Goal: Information Seeking & Learning: Learn about a topic

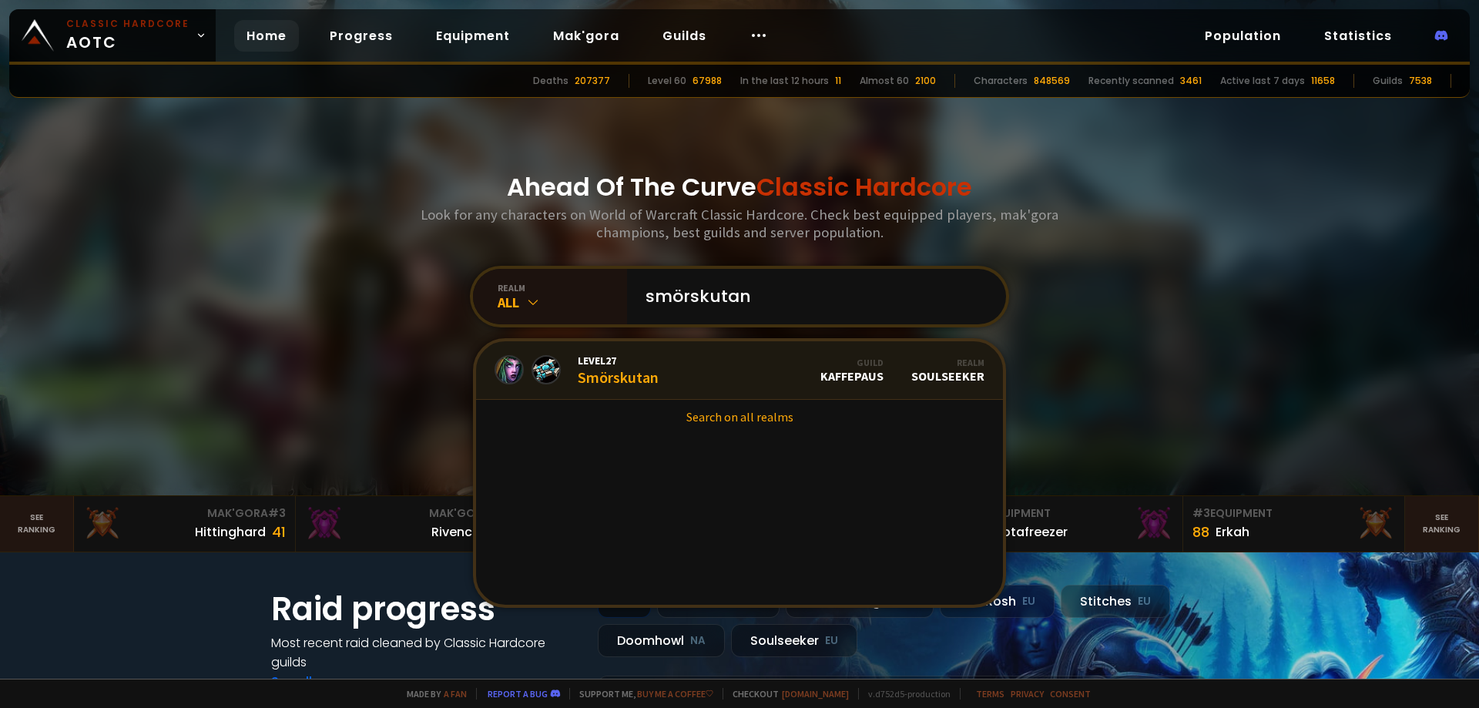
type input "smörskutan"
click at [677, 370] on link "Level 27 Smörskutan Guild Kaffepaus Realm Soulseeker" at bounding box center [739, 370] width 527 height 59
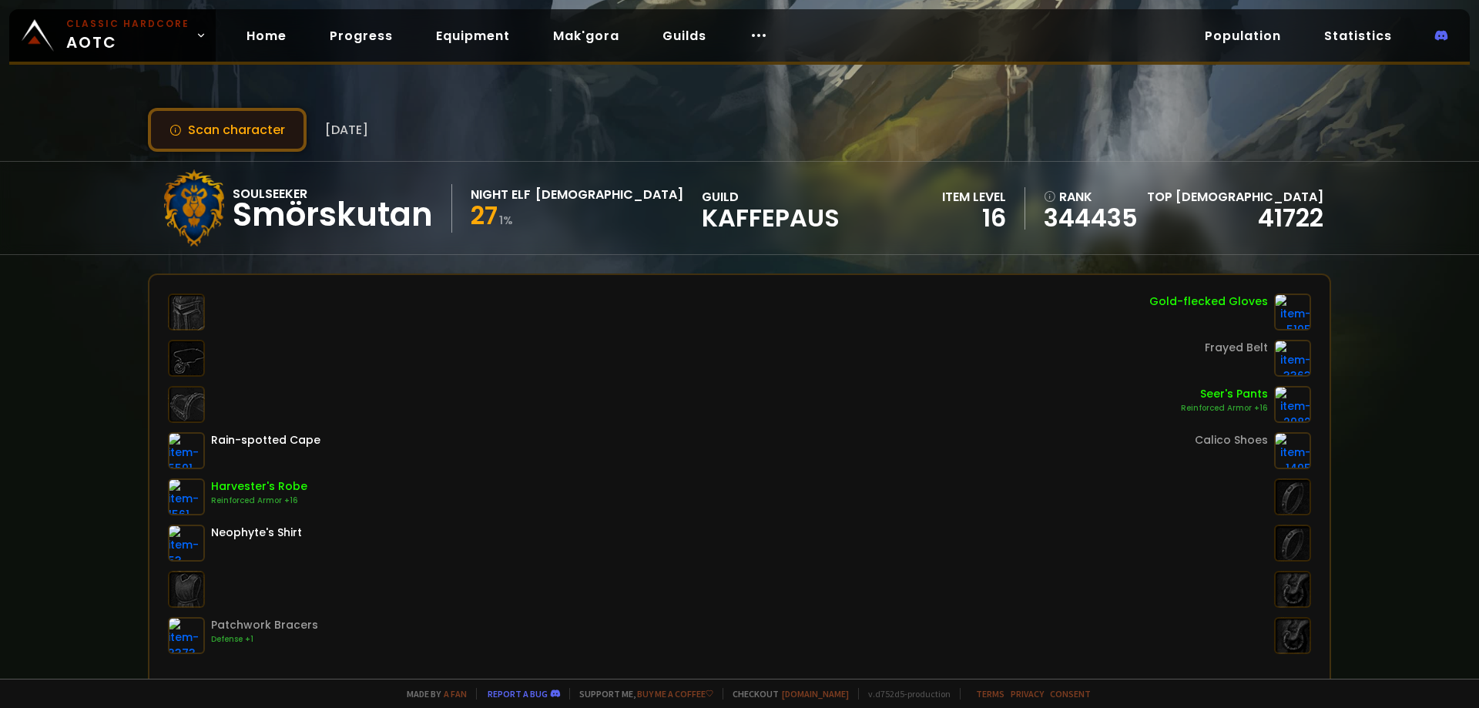
click at [243, 113] on button "Scan character" at bounding box center [227, 130] width 159 height 44
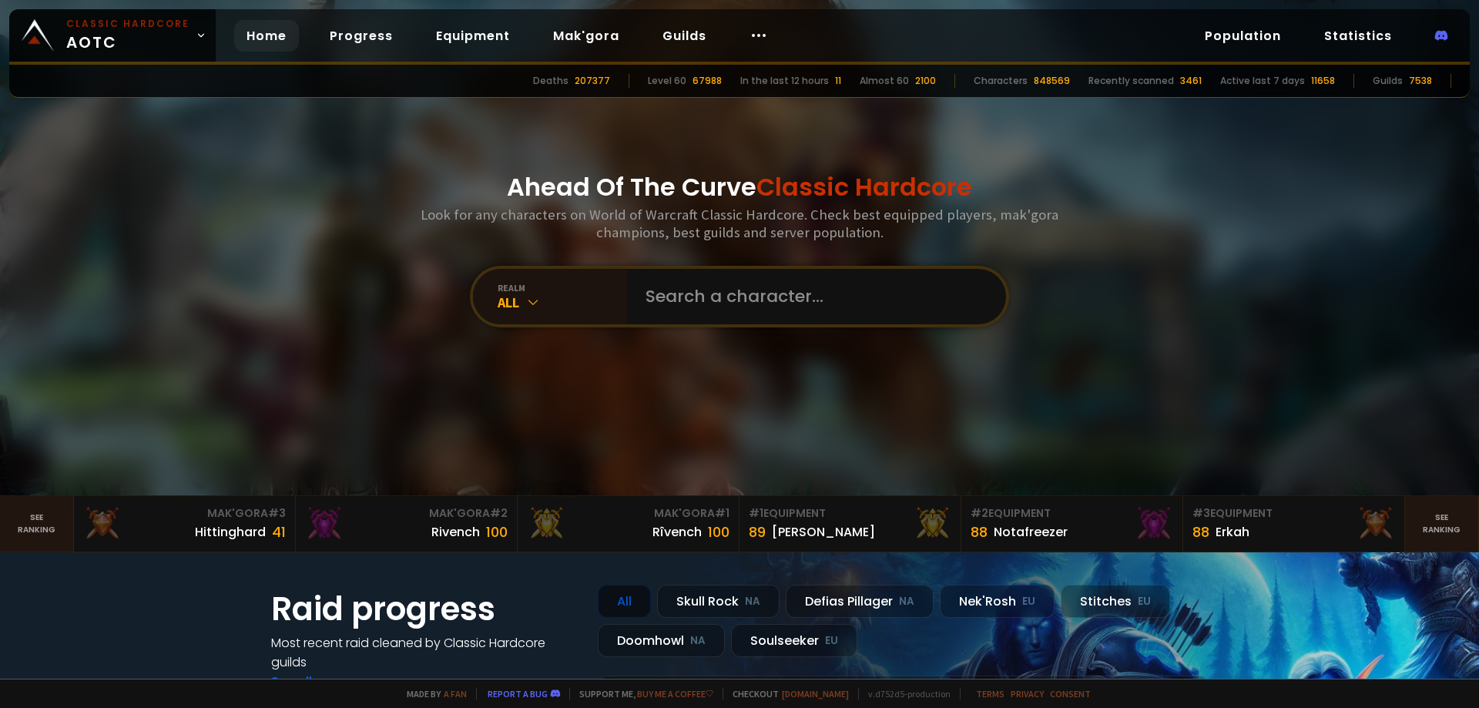
click at [810, 325] on div "realm All" at bounding box center [739, 297] width 539 height 62
click at [800, 311] on input "text" at bounding box center [811, 296] width 351 height 55
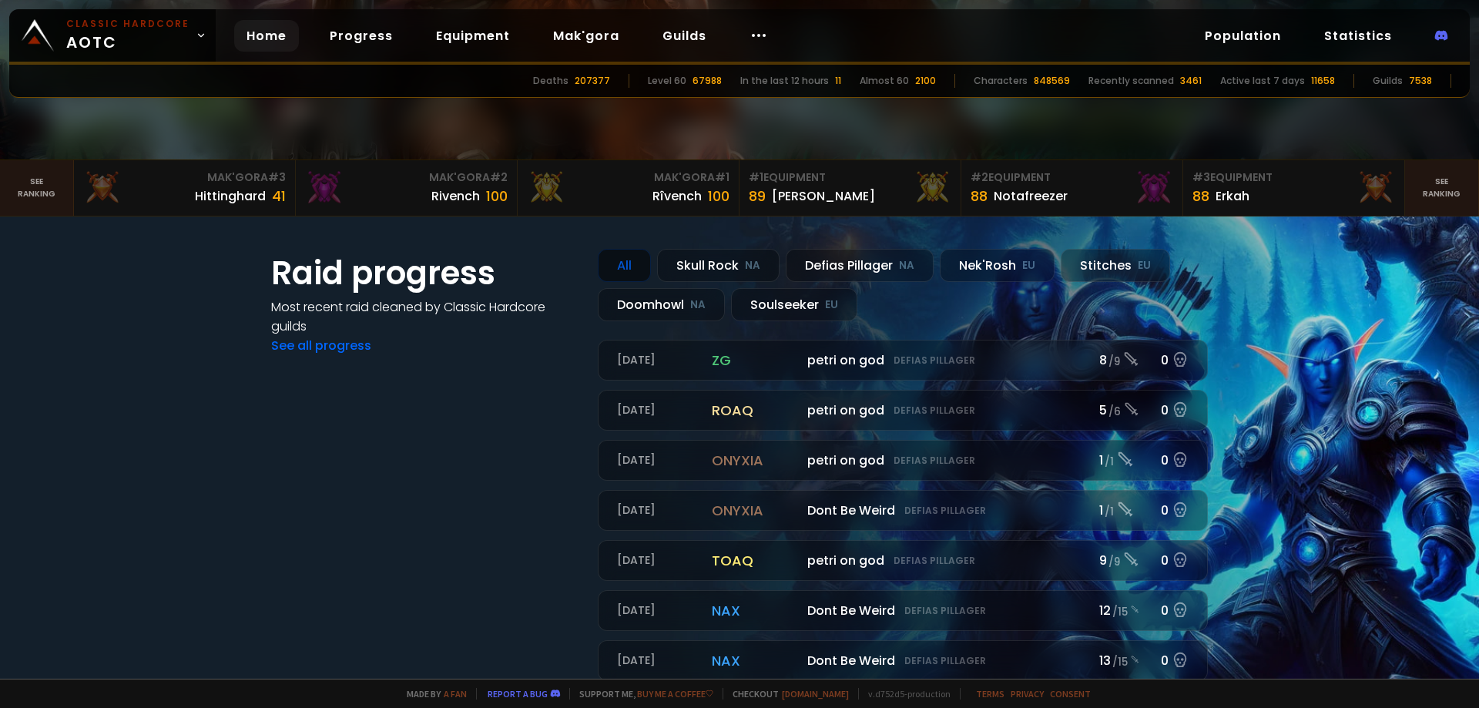
scroll to position [385, 0]
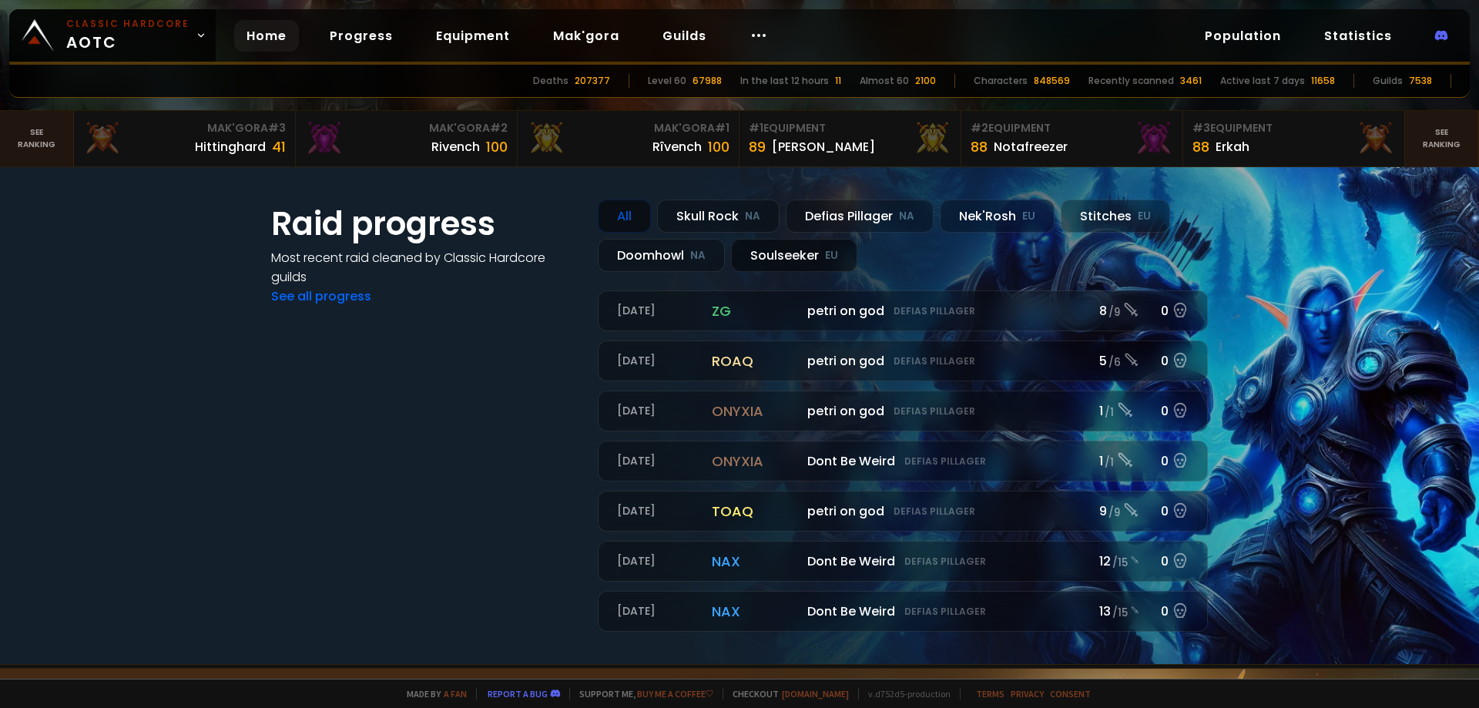
click at [807, 253] on div "Soulseeker EU" at bounding box center [794, 255] width 126 height 33
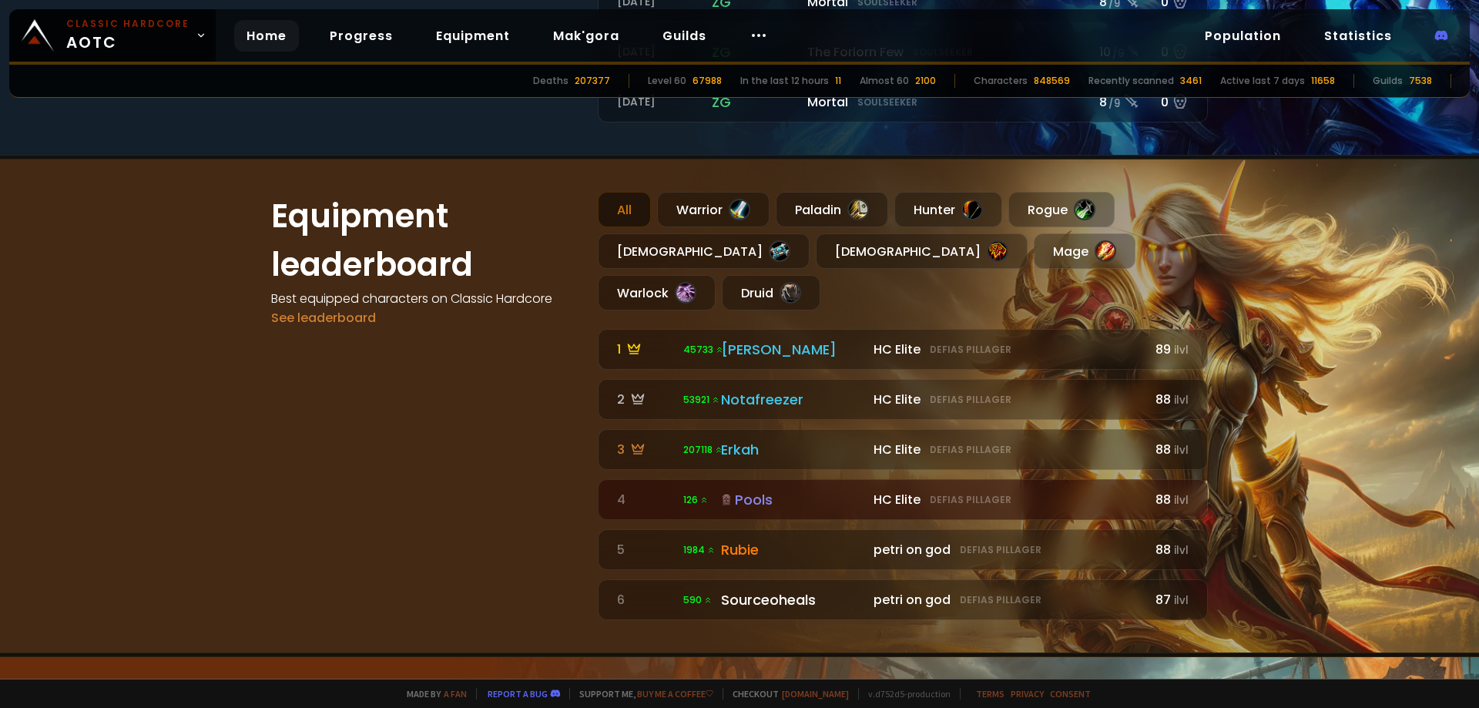
scroll to position [770, 0]
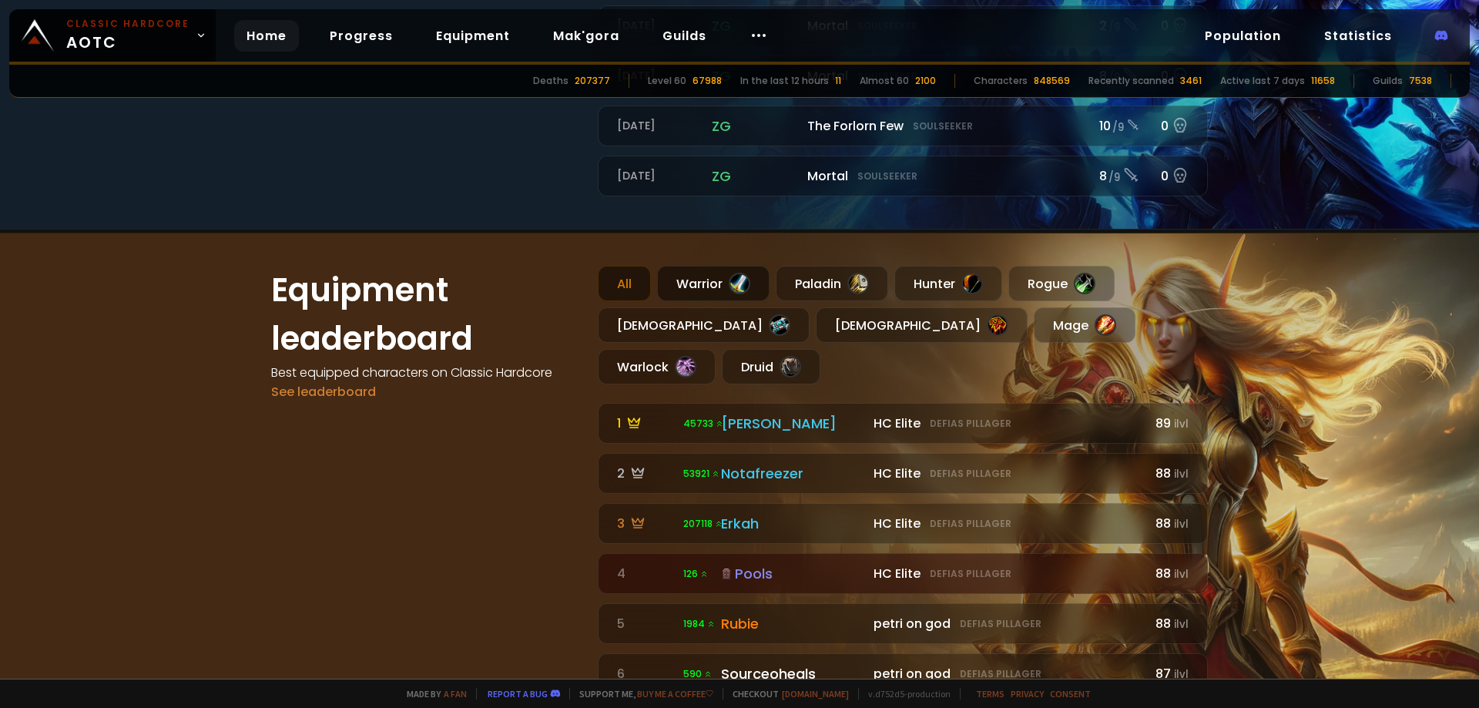
click at [710, 277] on div "Warrior" at bounding box center [713, 283] width 112 height 35
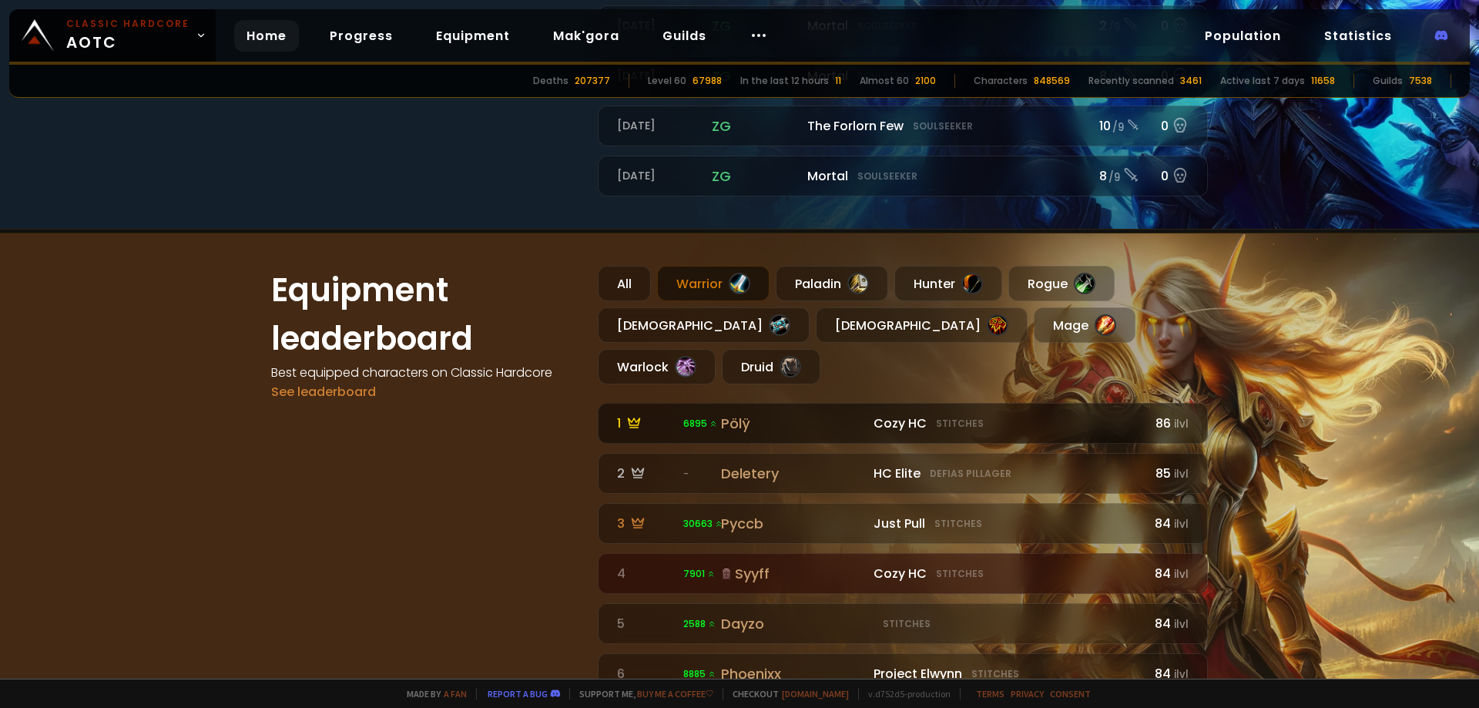
click at [783, 413] on div "Pölÿ" at bounding box center [792, 423] width 143 height 21
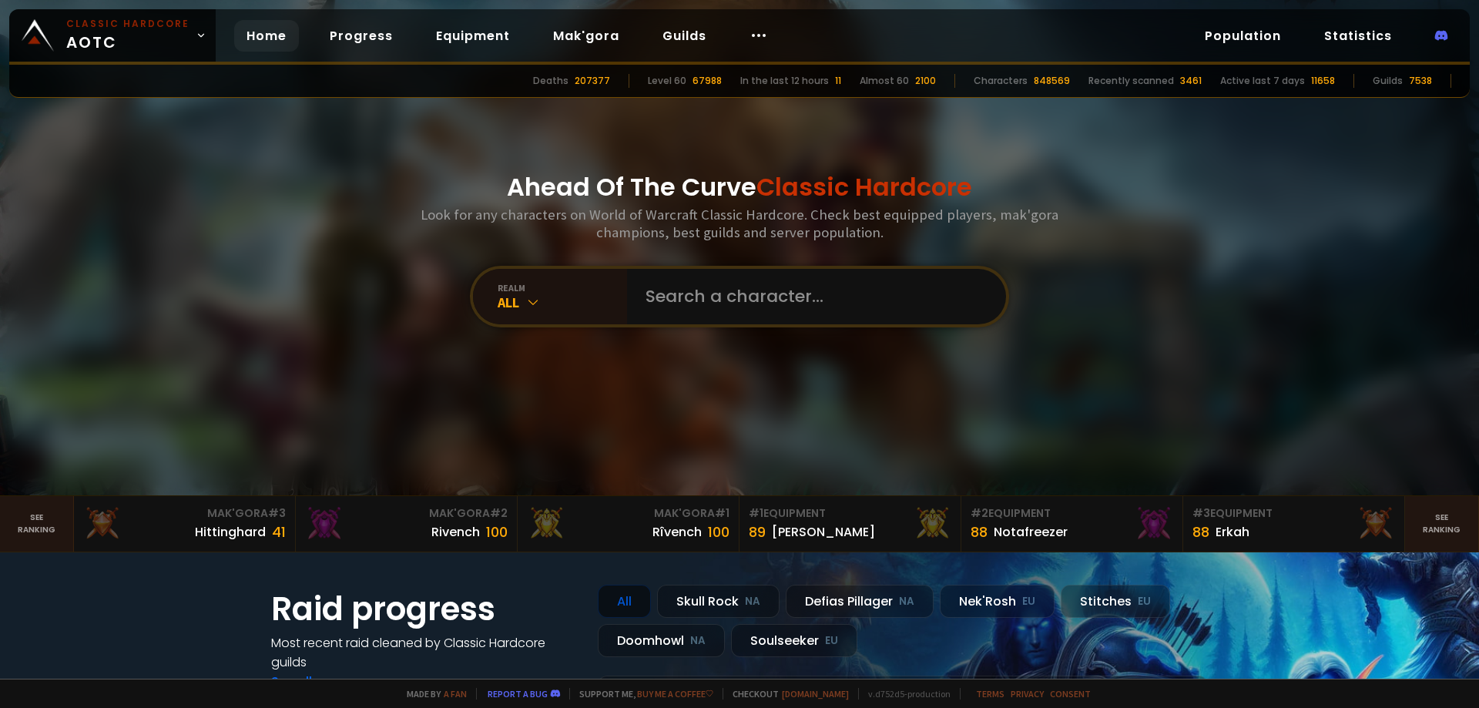
scroll to position [385, 0]
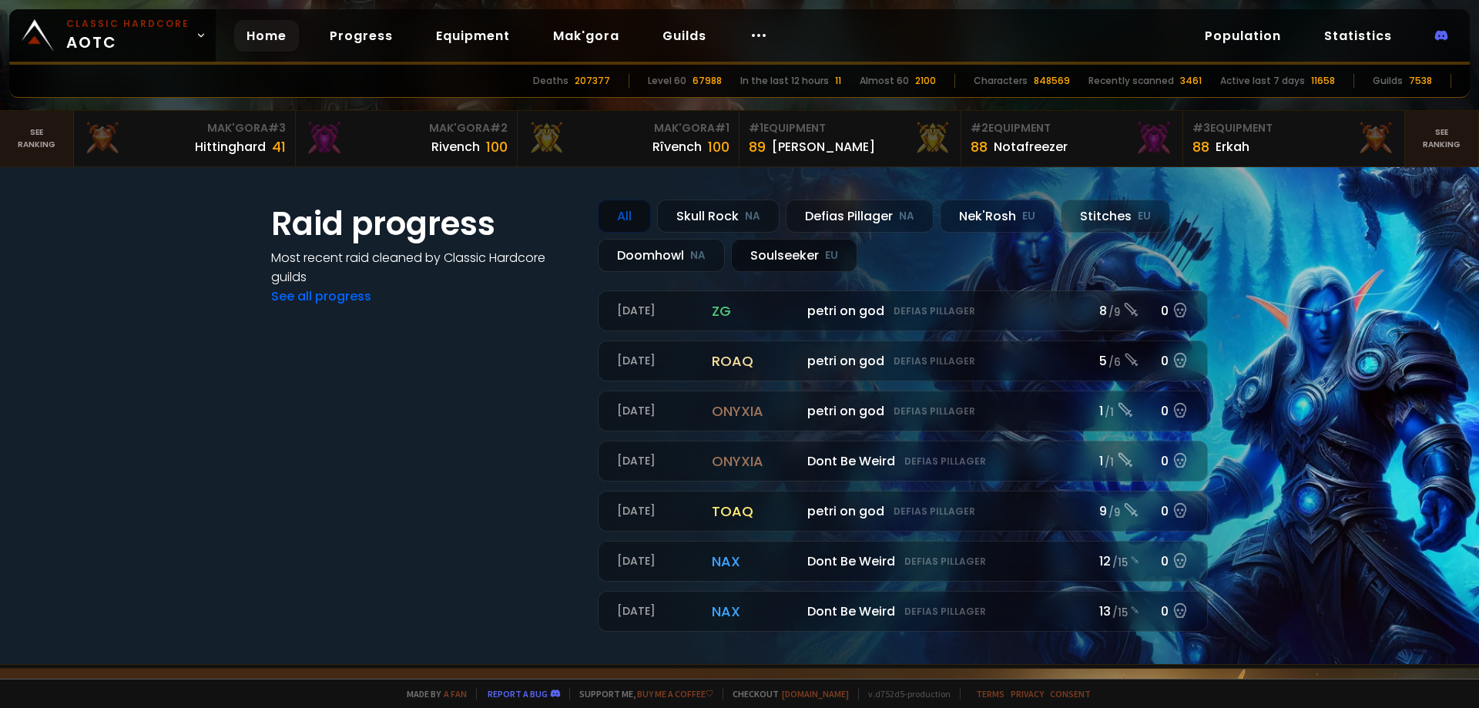
click at [806, 256] on div "Soulseeker EU" at bounding box center [794, 255] width 126 height 33
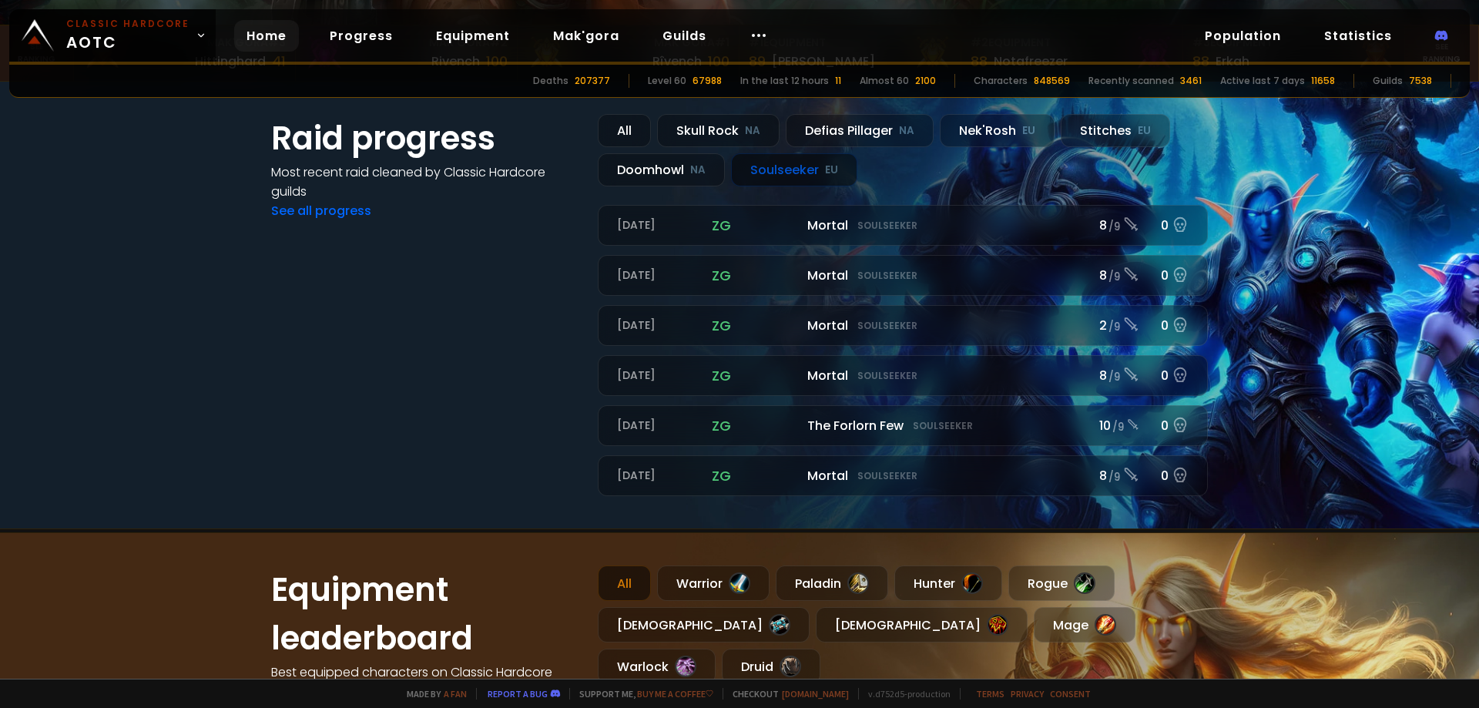
scroll to position [770, 0]
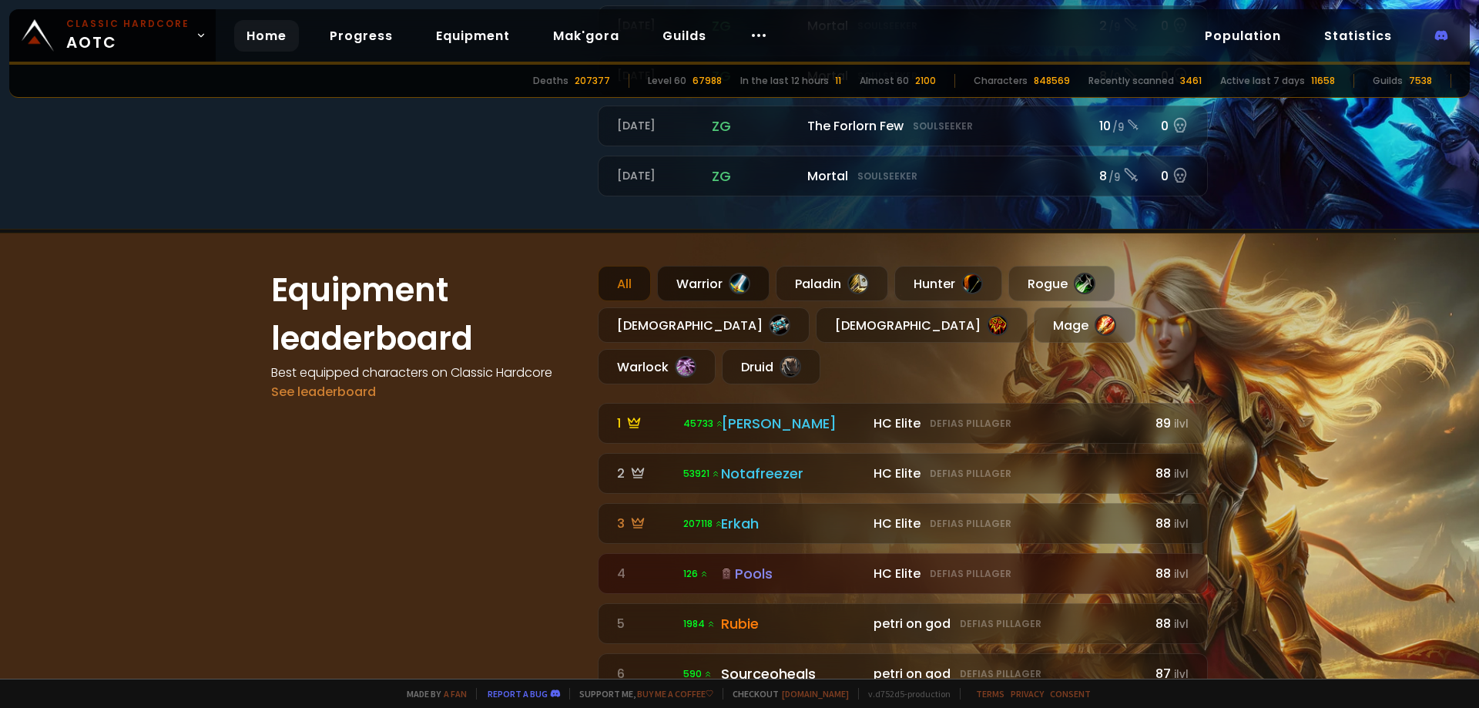
click at [729, 284] on div at bounding box center [740, 284] width 22 height 22
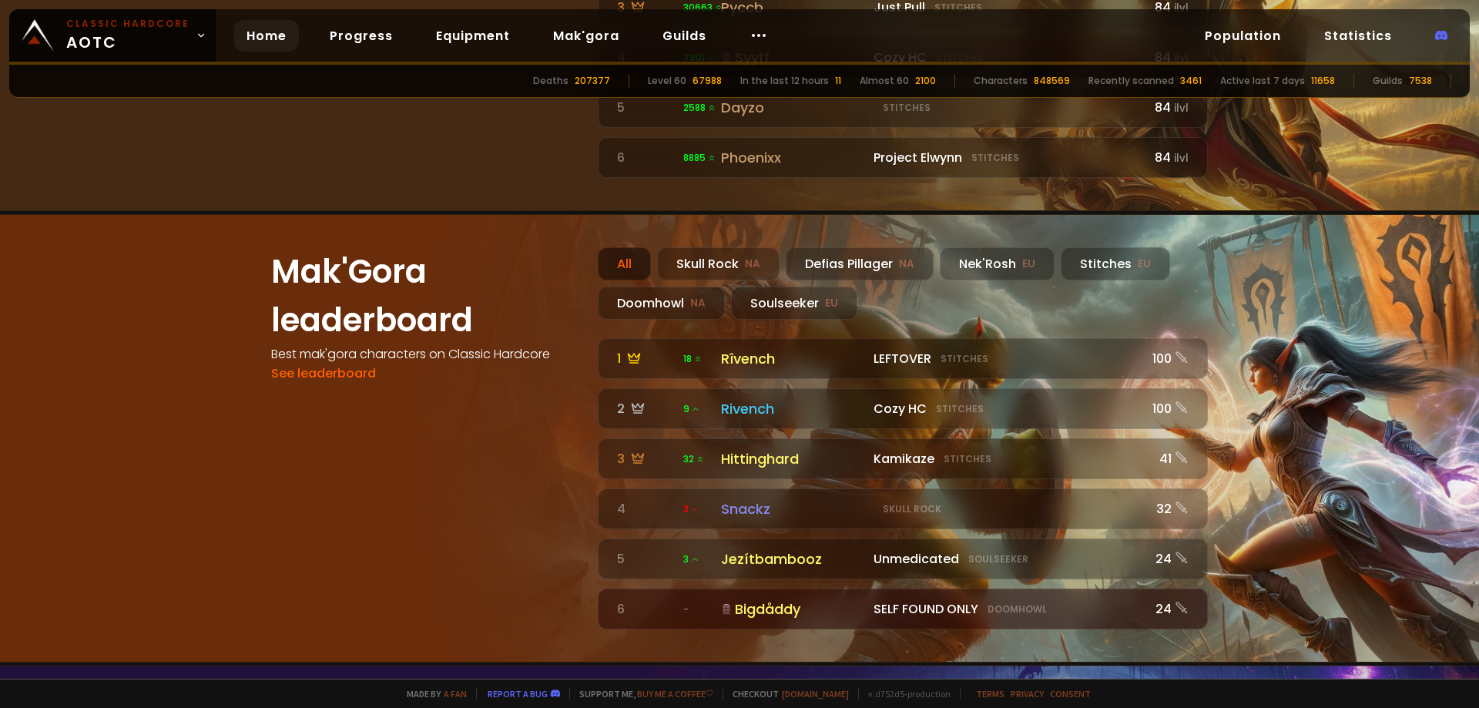
scroll to position [1309, 0]
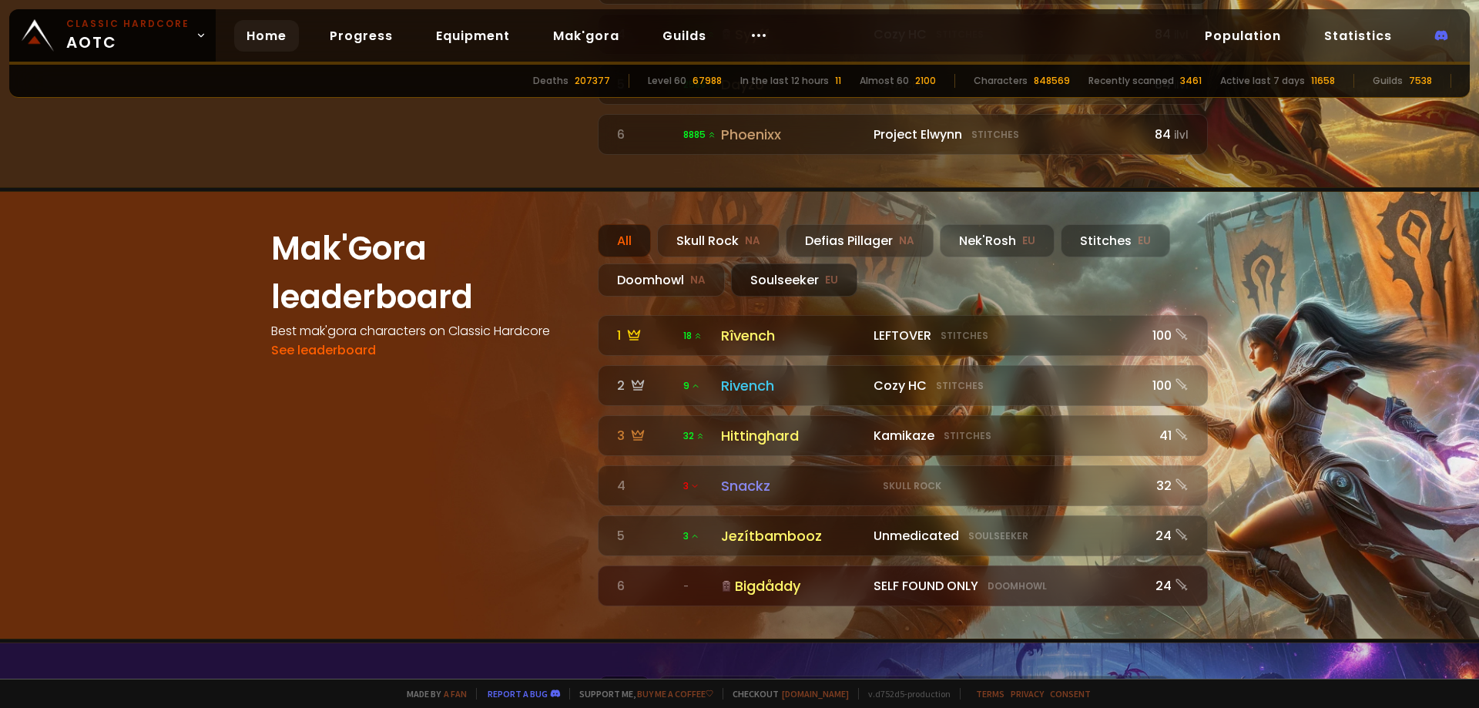
click at [796, 263] on div "Soulseeker EU" at bounding box center [794, 279] width 126 height 33
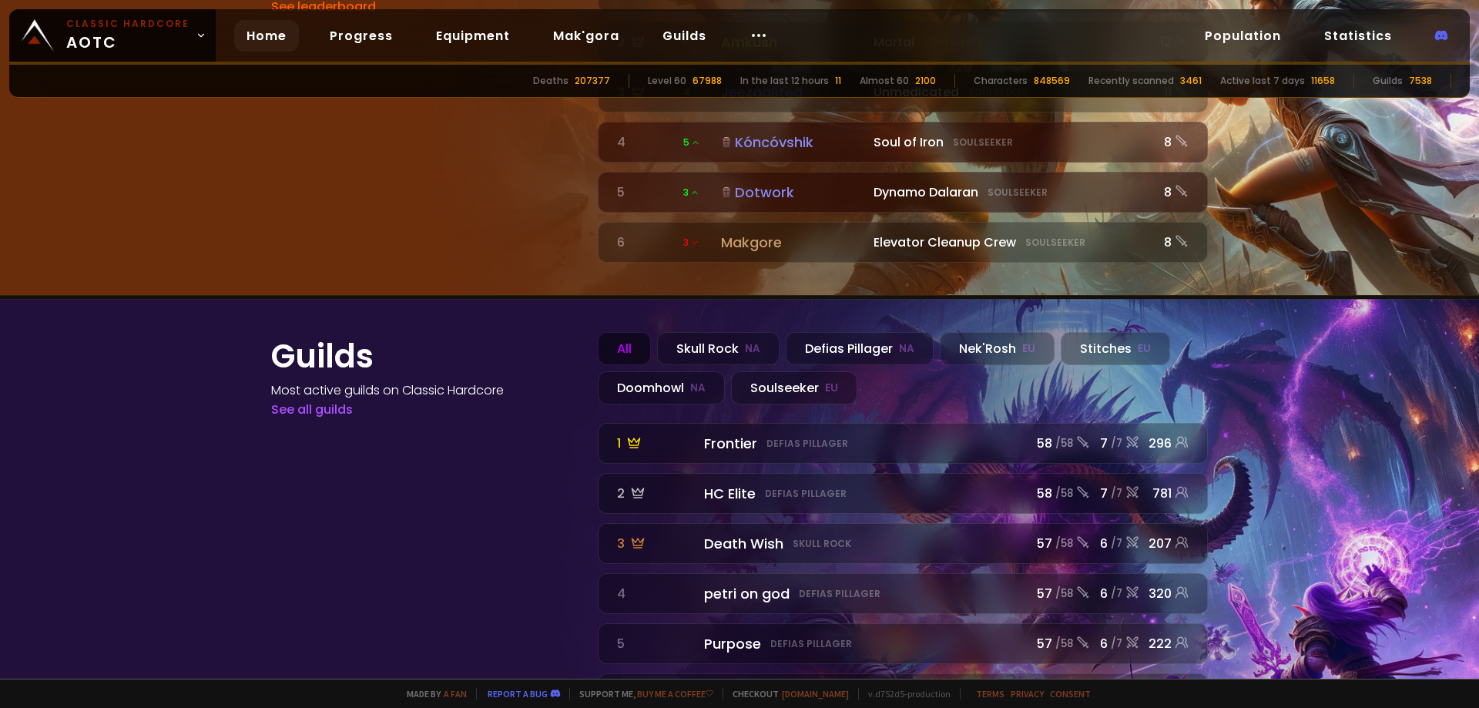
scroll to position [1655, 0]
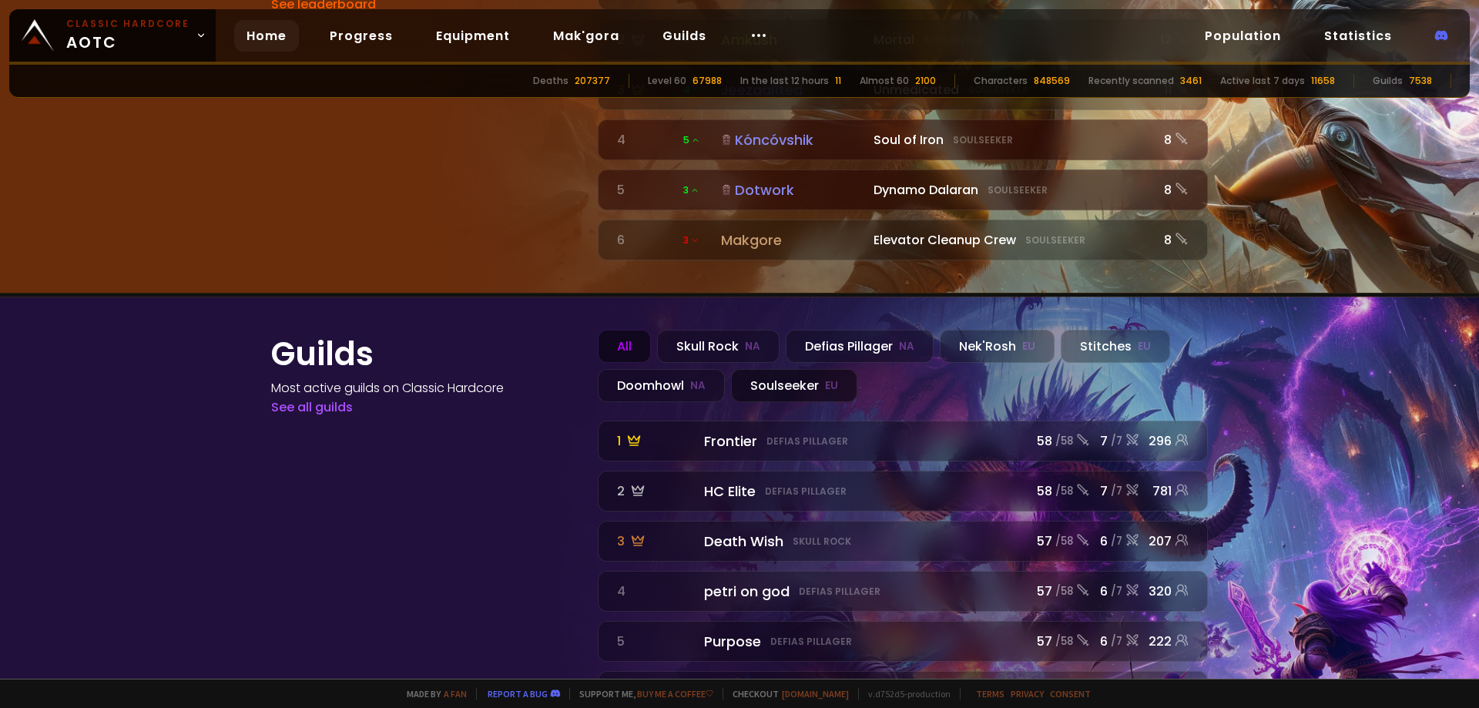
click at [812, 369] on div "Soulseeker EU" at bounding box center [794, 385] width 126 height 33
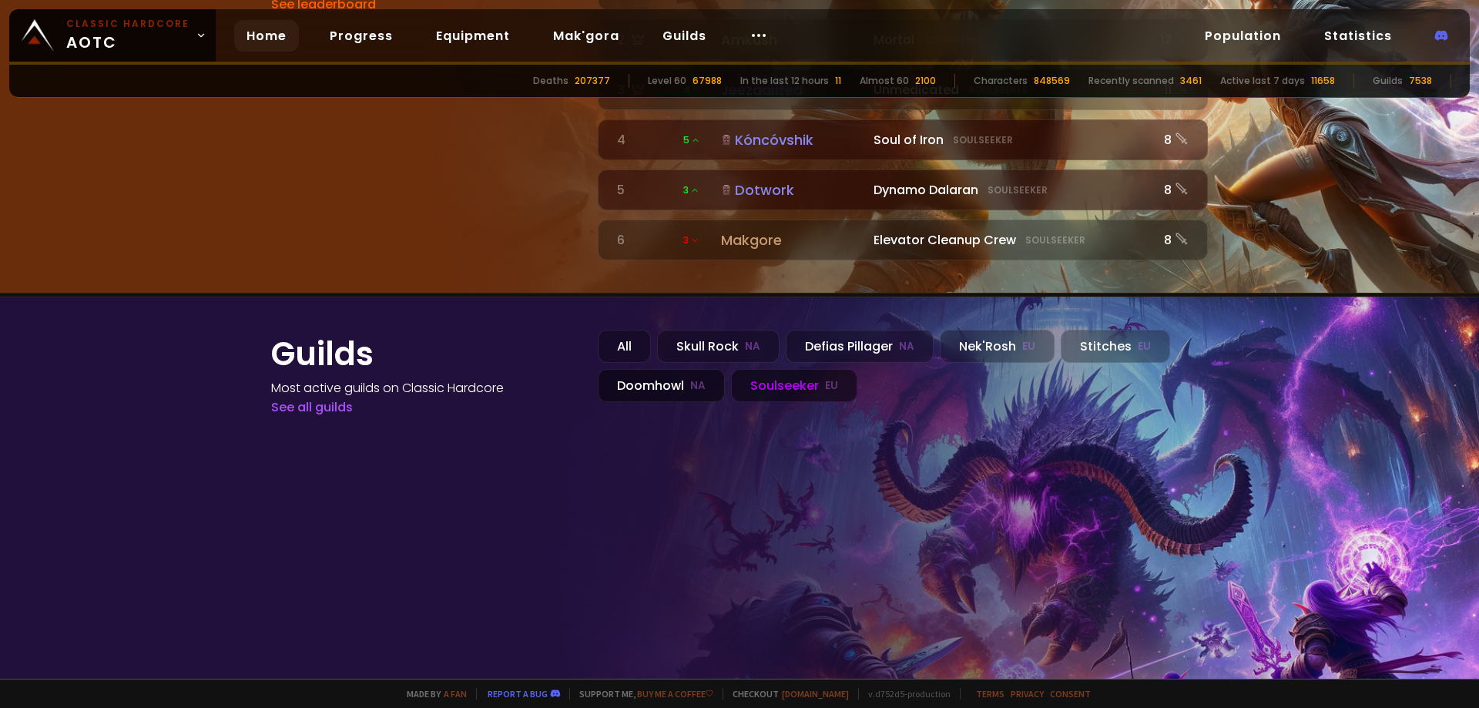
click at [692, 369] on div "Doomhowl NA" at bounding box center [661, 385] width 127 height 33
click at [1031, 330] on div "Nek'Rosh EU" at bounding box center [997, 346] width 115 height 33
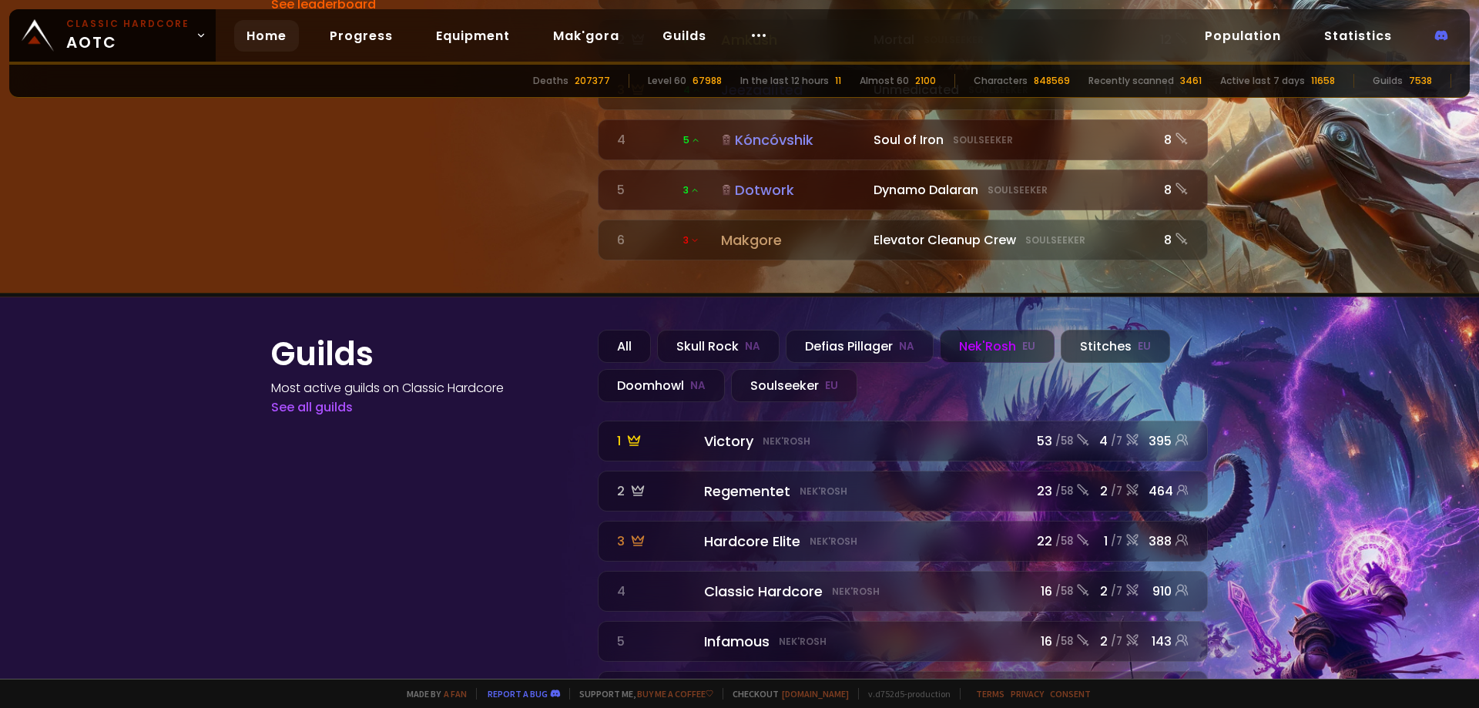
click at [1100, 330] on div "Stitches EU" at bounding box center [1115, 346] width 109 height 33
click at [981, 330] on div "Nek'Rosh EU" at bounding box center [997, 346] width 115 height 33
click at [873, 330] on div "Defias Pillager NA" at bounding box center [860, 346] width 148 height 33
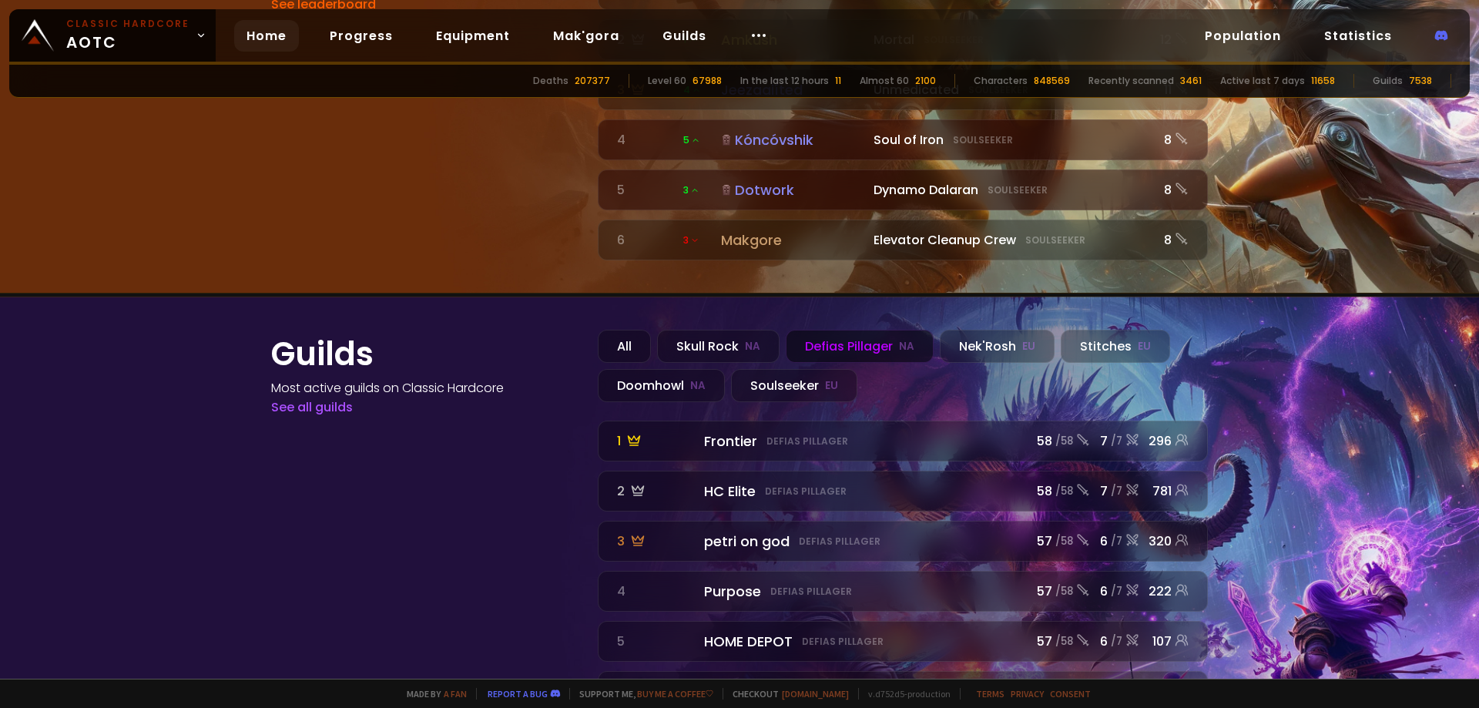
click at [776, 330] on div "All Skull Rock NA Defias Pillager NA Nek'Rosh EU Stitches EU Doomhowl NA Soulse…" at bounding box center [903, 366] width 610 height 72
click at [736, 330] on div "Skull Rock NA" at bounding box center [718, 346] width 122 height 33
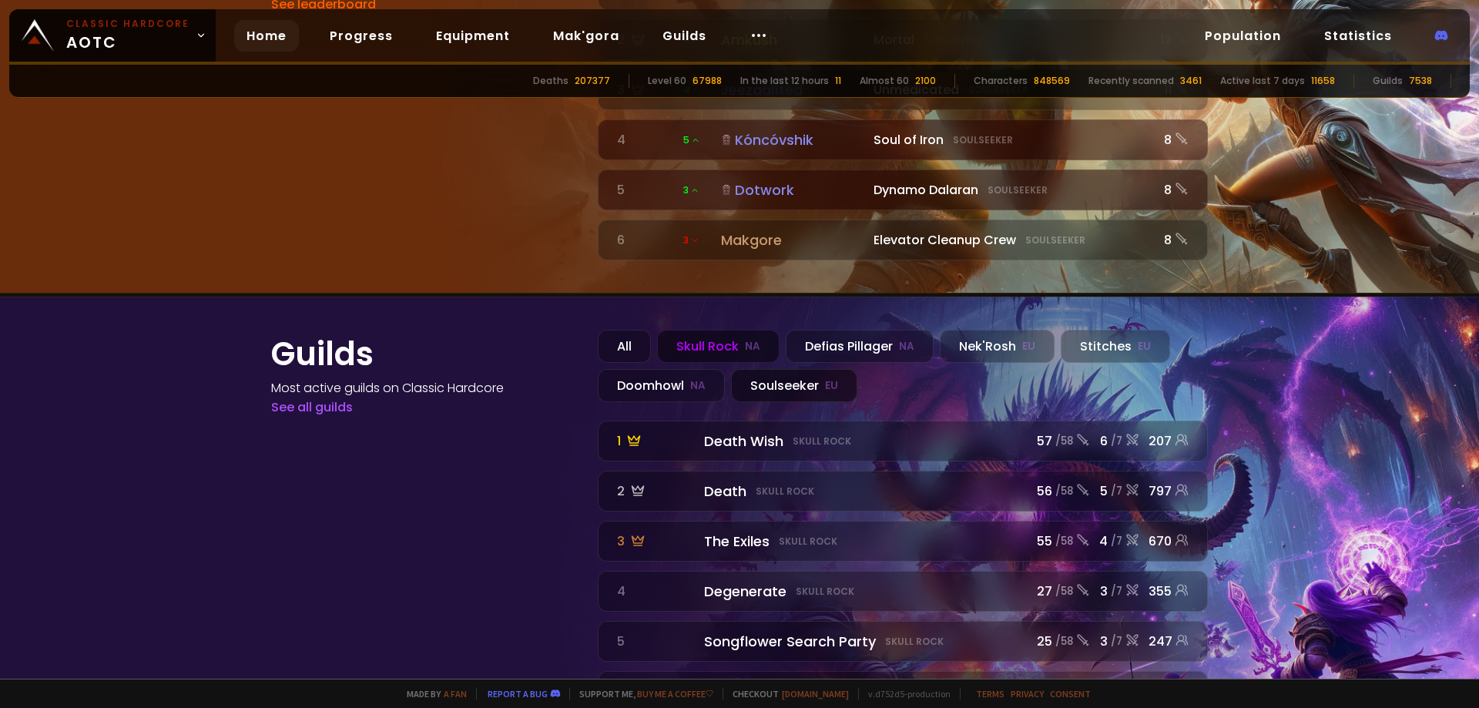
click at [809, 369] on div "Soulseeker EU" at bounding box center [794, 385] width 126 height 33
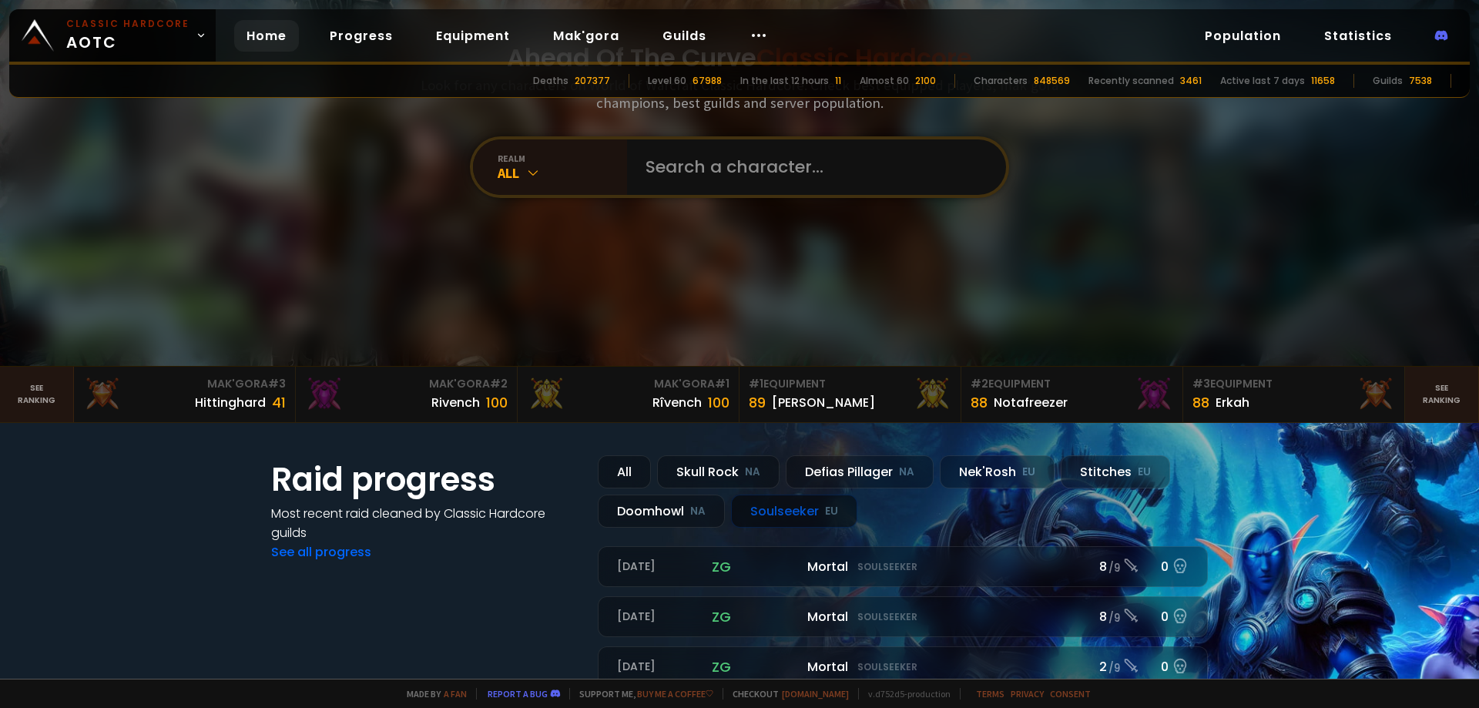
scroll to position [0, 0]
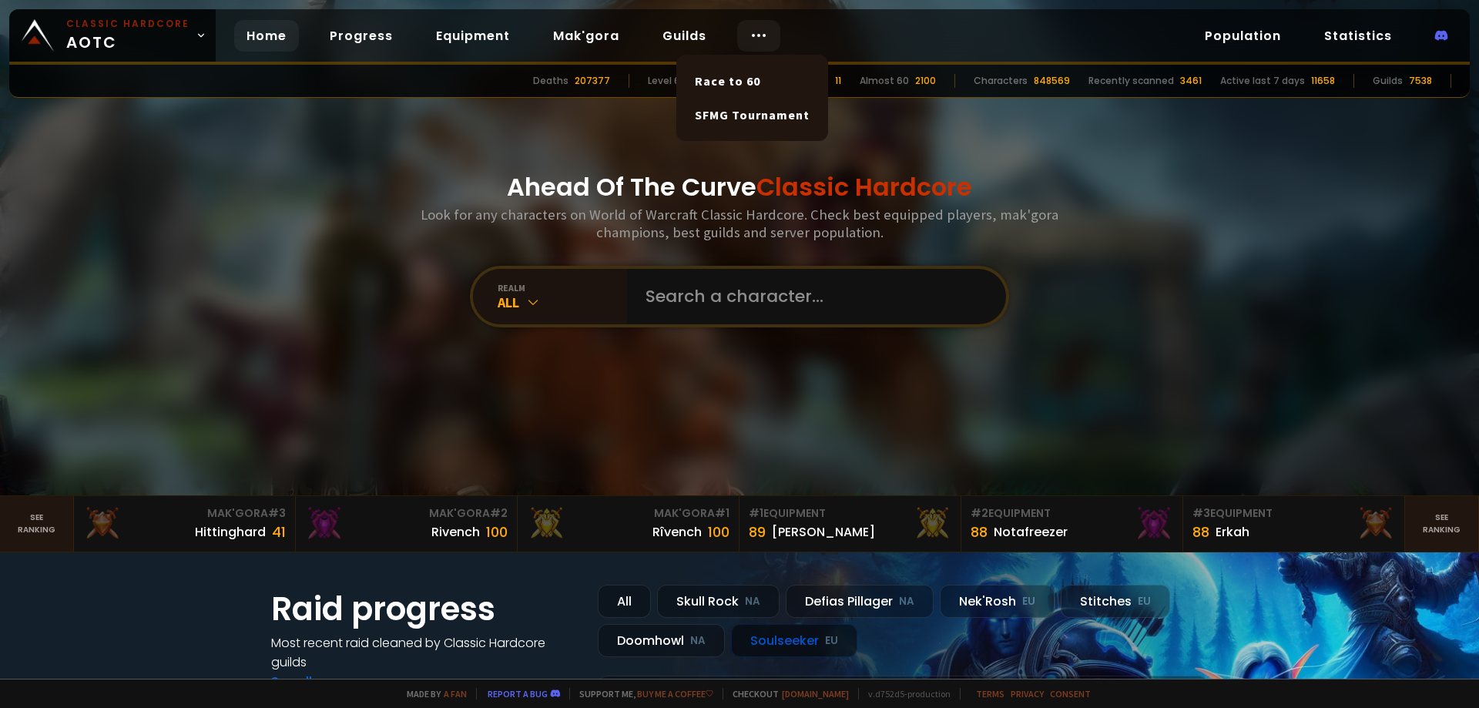
click at [762, 32] on div at bounding box center [758, 36] width 43 height 32
